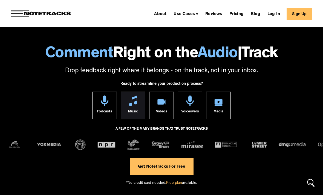
click at [134, 96] on img at bounding box center [133, 100] width 8 height 11
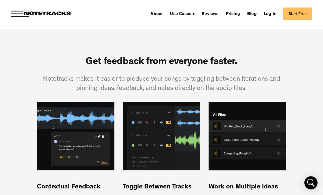
scroll to position [279, 0]
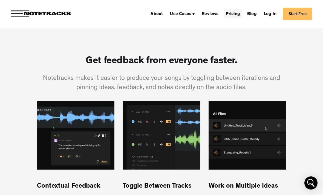
click at [234, 14] on link "Pricing" at bounding box center [232, 13] width 19 height 9
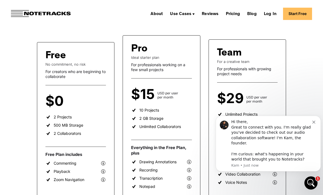
scroll to position [98, 0]
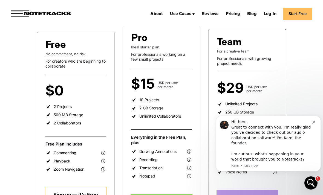
click at [316, 126] on div "Hi there, Great to connect with you. I'm really glad you've decided to check ou…" at bounding box center [267, 143] width 97 height 49
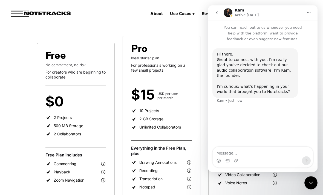
scroll to position [86, 0]
click at [216, 11] on icon "go back" at bounding box center [216, 13] width 4 height 4
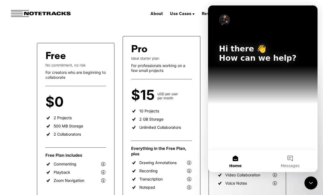
click at [194, 26] on div "About Use Cases Podcasting Music Production Video Education Voiceovers Marketin…" at bounding box center [161, 13] width 323 height 27
click at [238, 172] on button "Home" at bounding box center [235, 161] width 55 height 22
click at [312, 181] on icon "Close Intercom Messenger" at bounding box center [310, 183] width 7 height 7
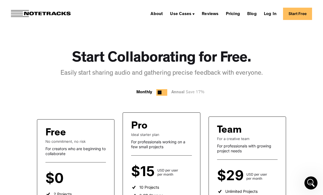
scroll to position [0, 0]
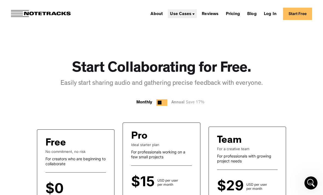
click at [193, 14] on img at bounding box center [193, 14] width 2 height 2
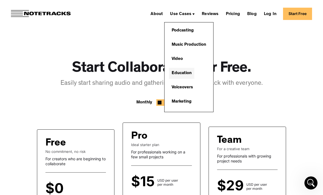
click at [185, 71] on link "Education" at bounding box center [181, 73] width 25 height 11
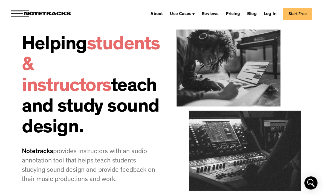
scroll to position [16, 0]
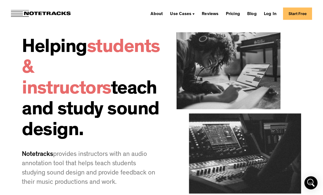
click at [298, 12] on link "Start Free" at bounding box center [297, 14] width 29 height 12
